Goal: Task Accomplishment & Management: Manage account settings

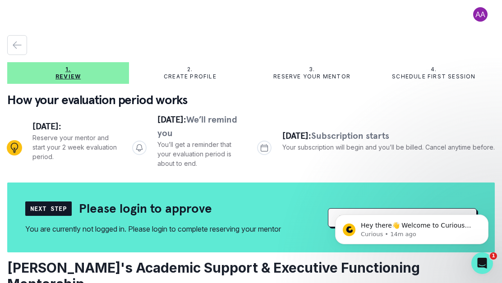
scroll to position [83, 0]
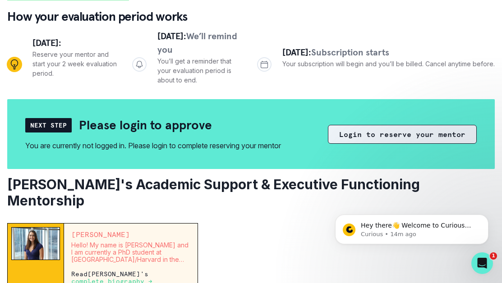
click at [388, 133] on button "Login to reserve your mentor" at bounding box center [402, 134] width 149 height 19
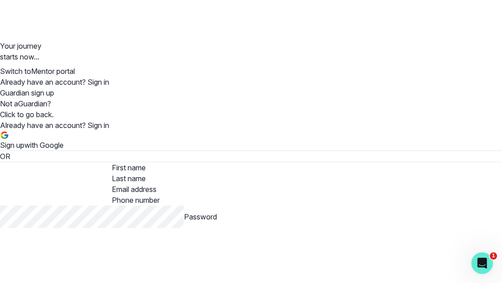
click at [109, 121] on link "Sign in" at bounding box center [98, 125] width 22 height 9
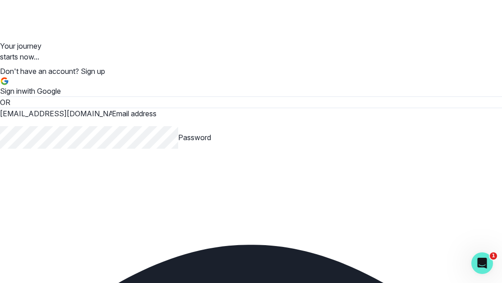
type input "[EMAIL_ADDRESS][DOMAIN_NAME]"
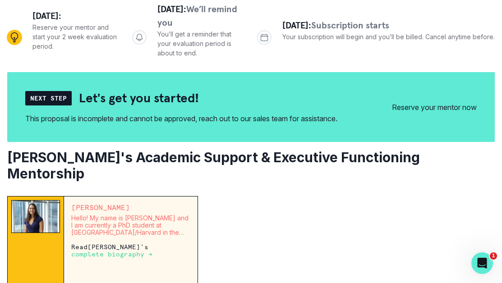
scroll to position [72, 0]
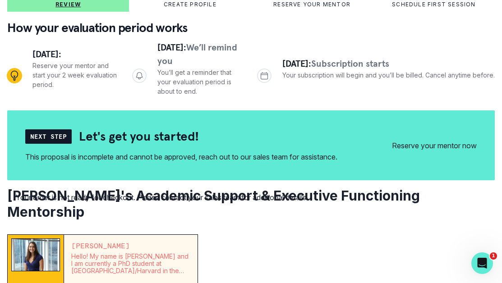
click at [392, 151] on button "Reserve your mentor now" at bounding box center [434, 145] width 85 height 11
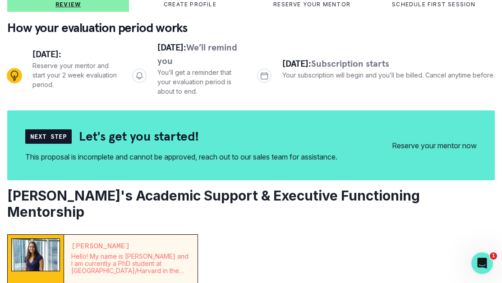
click at [392, 151] on button "Reserve your mentor now" at bounding box center [434, 145] width 85 height 11
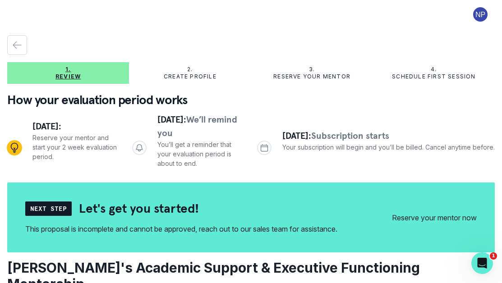
scroll to position [0, 0]
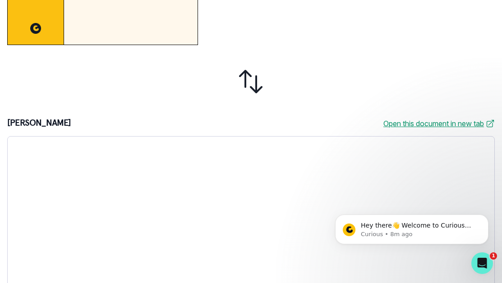
scroll to position [386, 0]
click at [412, 119] on link "Open this document in new tab" at bounding box center [438, 124] width 111 height 11
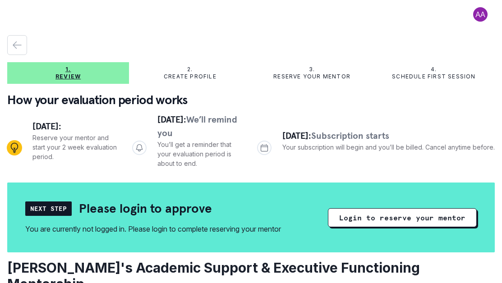
click at [325, 225] on div "Next Step Please login to approve You are currently not logged in. Please login…" at bounding box center [250, 218] width 451 height 34
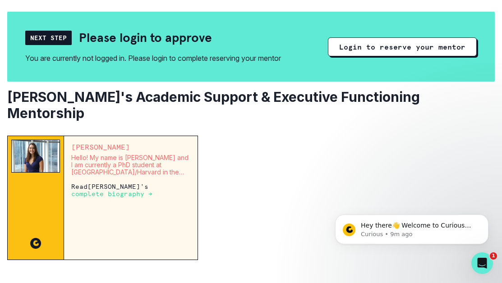
scroll to position [165, 0]
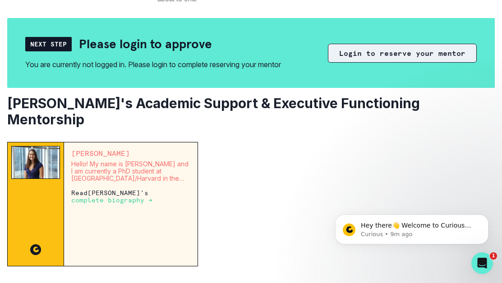
click at [354, 53] on button "Login to reserve your mentor" at bounding box center [402, 53] width 149 height 19
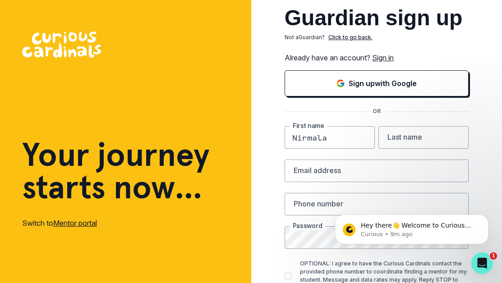
type input "Nirmala"
type input "Patni"
type input "[EMAIL_ADDRESS][DOMAIN_NAME]"
click at [447, 140] on input "Patni" at bounding box center [423, 137] width 90 height 23
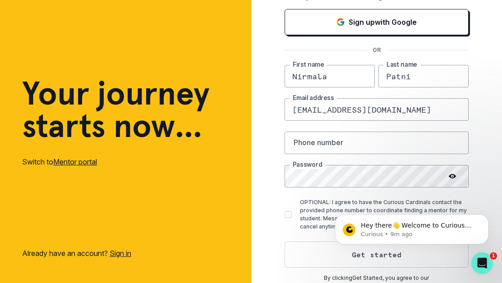
scroll to position [69, 0]
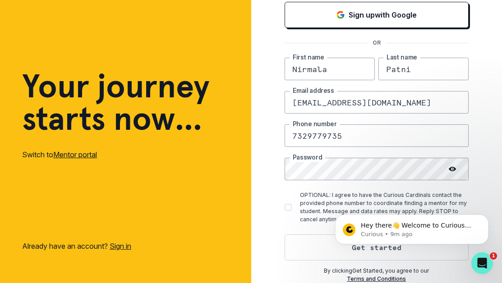
type input "7329779735"
click at [450, 164] on div at bounding box center [452, 169] width 32 height 23
click at [450, 165] on div at bounding box center [452, 169] width 32 height 23
click at [455, 169] on icon at bounding box center [452, 169] width 7 height 5
click at [285, 208] on span at bounding box center [288, 207] width 7 height 7
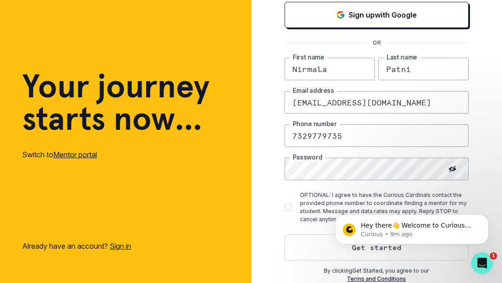
click at [284, 208] on input "OPTIONAL: I agree to have the Curious Cardinals contact the provided phone numb…" at bounding box center [284, 207] width 0 height 0
checkbox input "true"
click at [461, 197] on html "Hey there👋 Welcome to Curious Cardinals 🙌 Take a look around! If you have any q…" at bounding box center [412, 227] width 180 height 63
click at [321, 254] on button "Get started" at bounding box center [377, 247] width 184 height 26
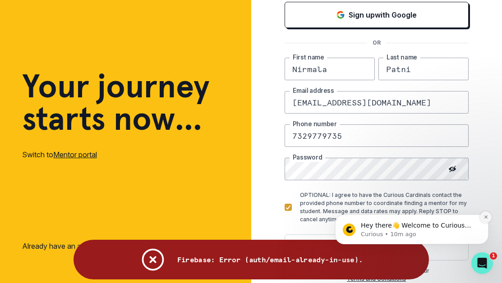
click at [485, 219] on icon "Dismiss notification" at bounding box center [485, 217] width 5 height 5
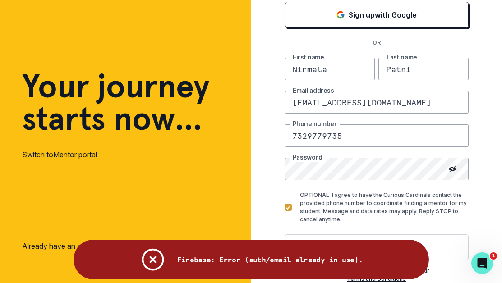
click at [152, 260] on icon "Notifications" at bounding box center [153, 260] width 20 height 20
click at [154, 260] on icon "Notifications" at bounding box center [153, 260] width 20 height 20
click at [441, 233] on div "[PERSON_NAME] First name Patni Last name [EMAIL_ADDRESS][DOMAIN_NAME] Email add…" at bounding box center [377, 159] width 184 height 203
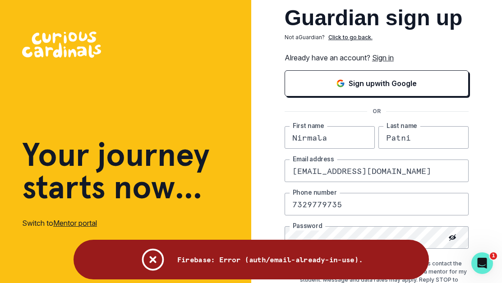
scroll to position [0, 0]
click at [385, 57] on link "Sign in" at bounding box center [383, 57] width 22 height 9
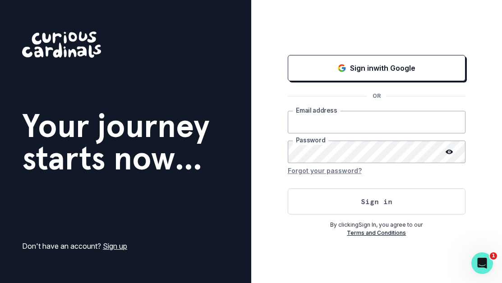
click at [367, 118] on input "email" at bounding box center [377, 122] width 178 height 23
click at [267, 242] on div "Sign in with Google OR Email address Password Forgot your password? Sign in By …" at bounding box center [376, 141] width 251 height 283
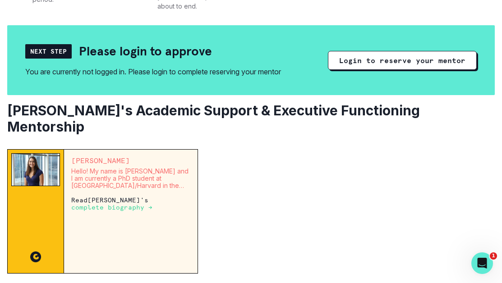
scroll to position [160, 0]
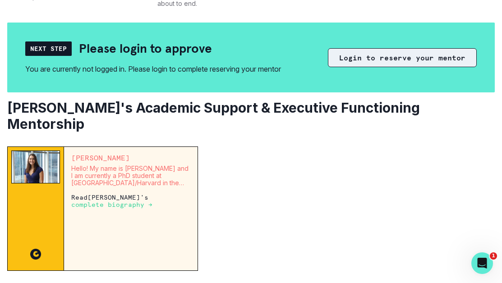
click at [345, 55] on button "Login to reserve your mentor" at bounding box center [402, 57] width 149 height 19
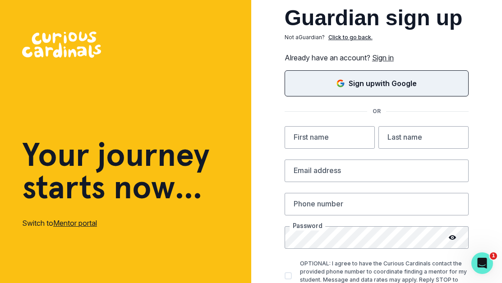
click at [350, 86] on p "Sign up with Google" at bounding box center [383, 83] width 68 height 11
click at [383, 58] on link "Sign in" at bounding box center [383, 57] width 22 height 9
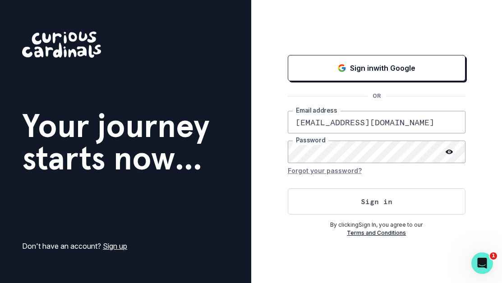
type input "[EMAIL_ADDRESS][DOMAIN_NAME]"
click at [400, 207] on button "Sign in" at bounding box center [377, 202] width 178 height 26
click at [446, 153] on icon at bounding box center [449, 152] width 7 height 5
click at [366, 199] on button "Sign in" at bounding box center [377, 202] width 178 height 26
click at [342, 175] on button "Forgot your password?" at bounding box center [325, 170] width 74 height 14
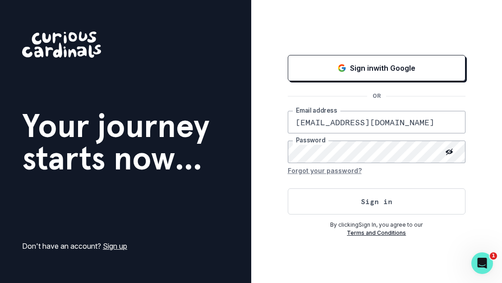
type input "[EMAIL_ADDRESS][DOMAIN_NAME]"
